Goal: Find specific page/section: Find specific page/section

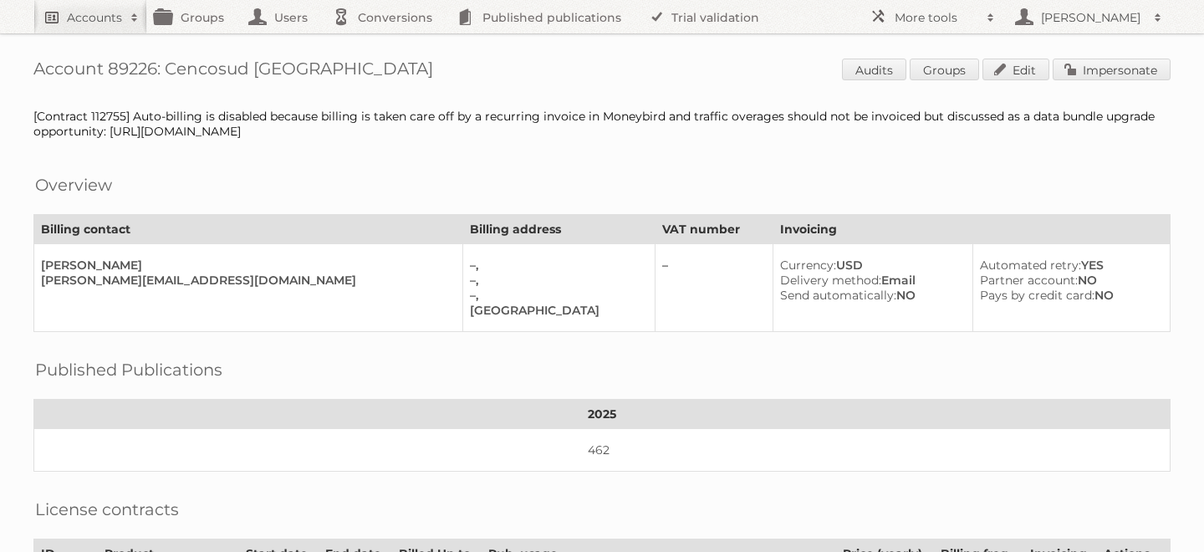
click at [82, 1] on link "Accounts" at bounding box center [90, 16] width 114 height 33
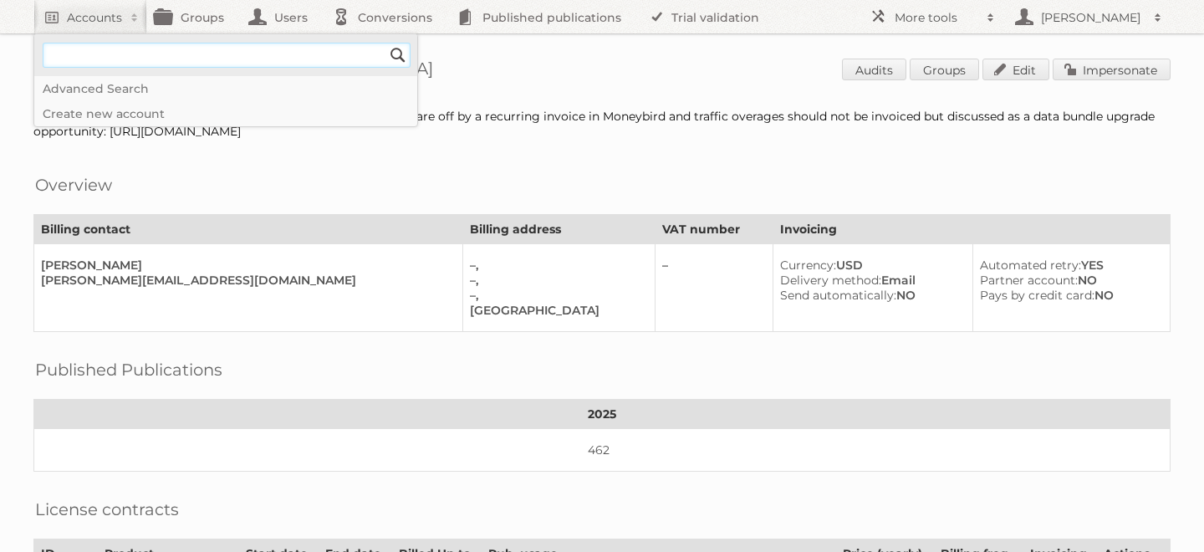
click at [136, 62] on input"] "text" at bounding box center [227, 55] width 368 height 25
paste input"] "blokker"
type input"] "blokker"
click at [385, 43] on input "Search" at bounding box center [397, 55] width 25 height 25
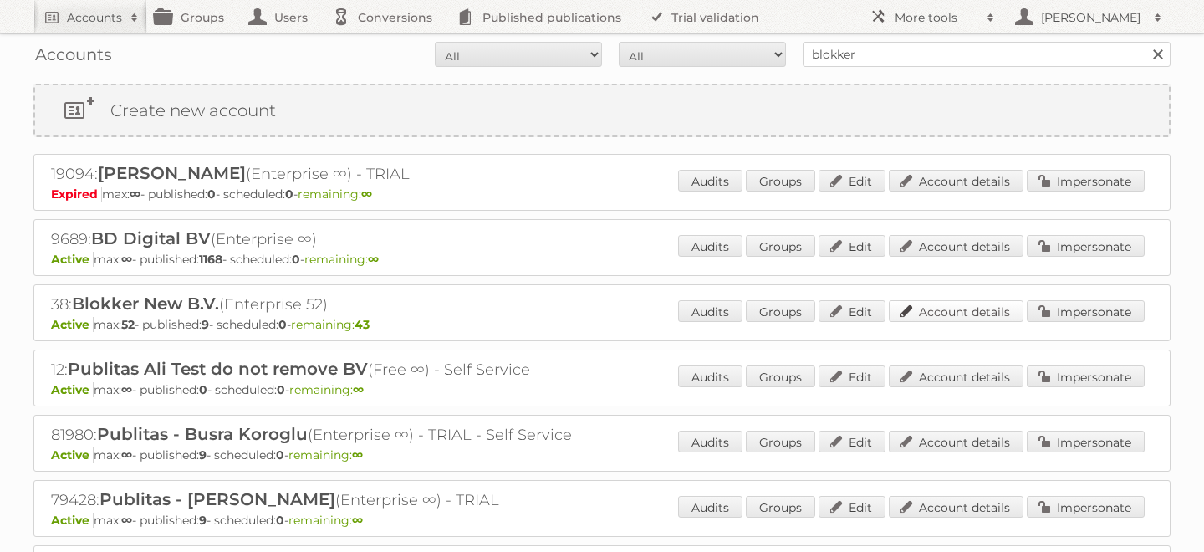
click at [941, 311] on link "Account details" at bounding box center [956, 311] width 135 height 22
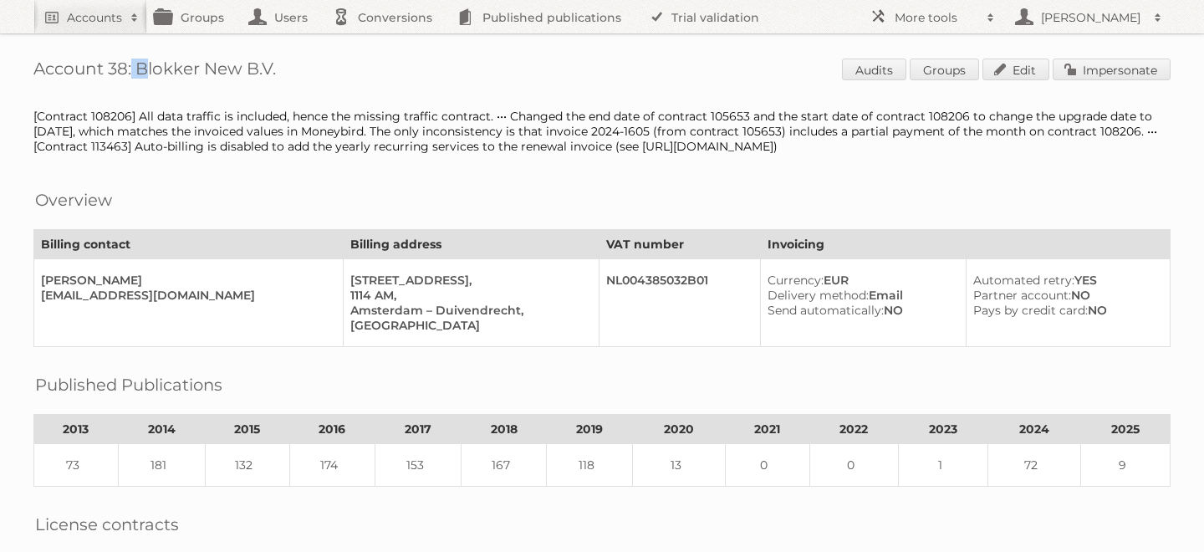
drag, startPoint x: 127, startPoint y: 69, endPoint x: 112, endPoint y: 68, distance: 15.1
click at [112, 68] on h1 "Account 38: Blokker New B.V. Audits Groups Edit Impersonate" at bounding box center [601, 71] width 1137 height 25
copy h1 "38"
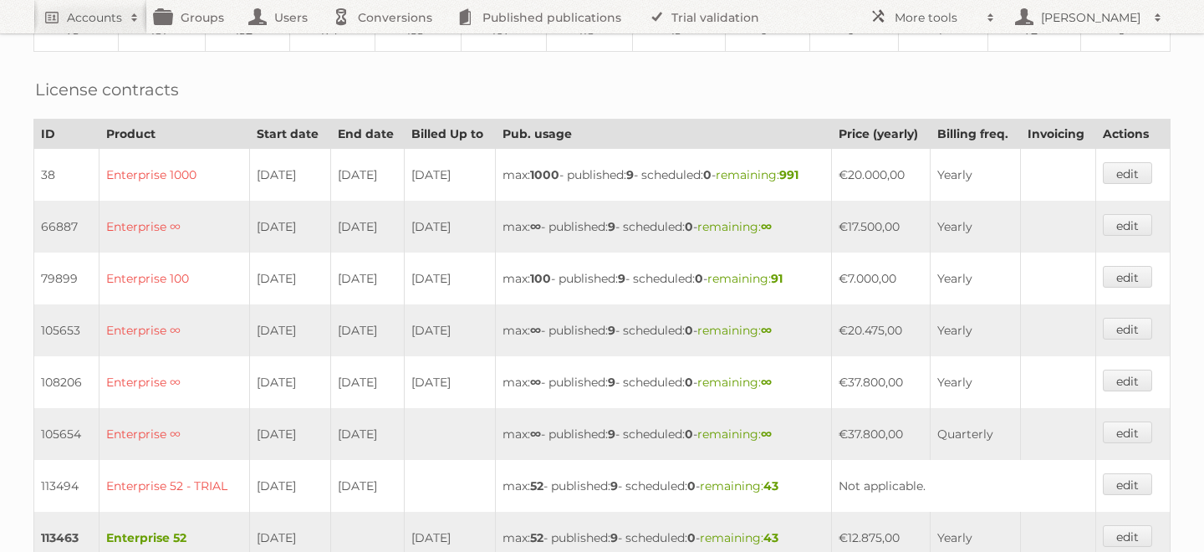
scroll to position [583, 0]
